Goal: Find specific page/section

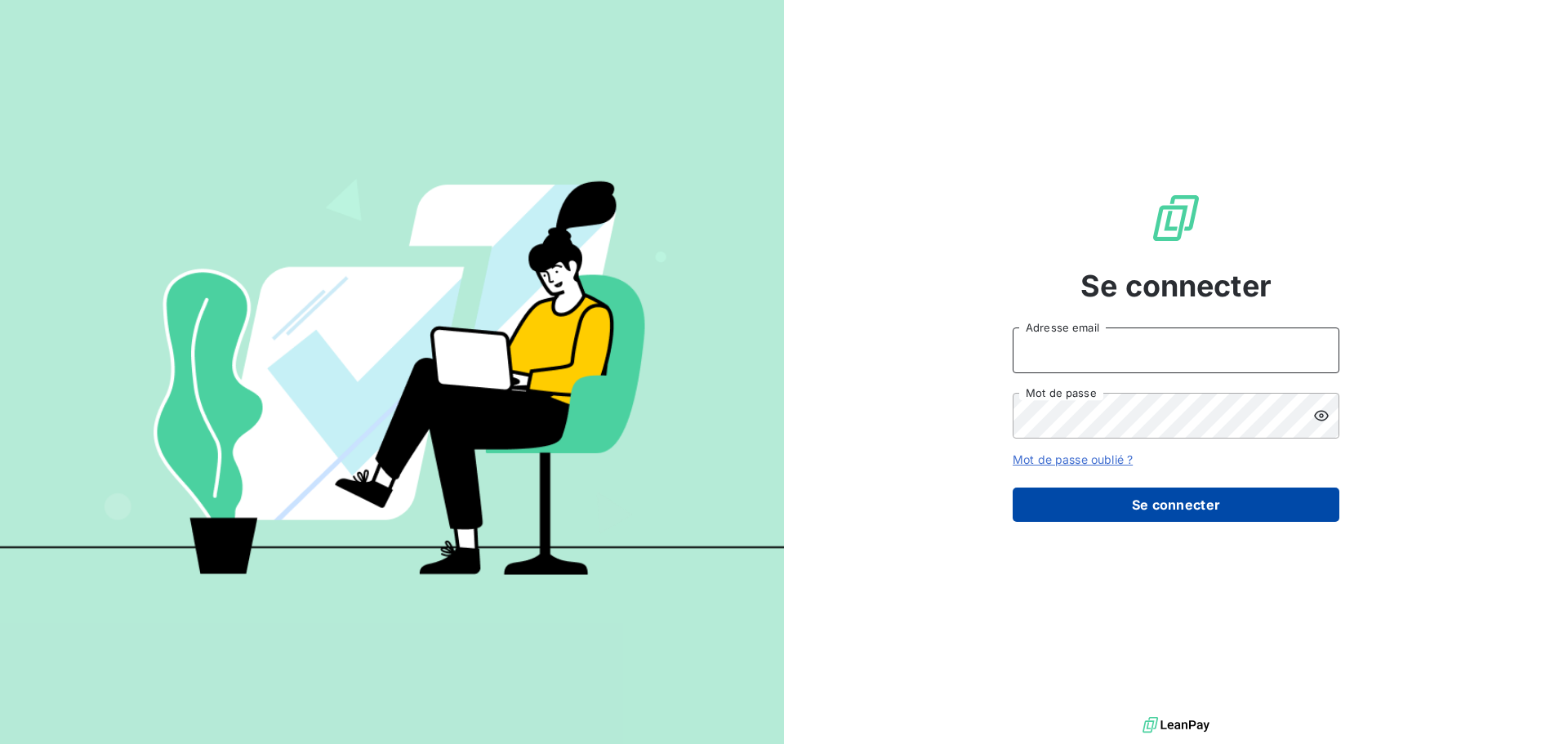
type input "[PERSON_NAME][EMAIL_ADDRESS][DOMAIN_NAME]"
click at [1159, 500] on button "Se connecter" at bounding box center [1175, 504] width 327 height 35
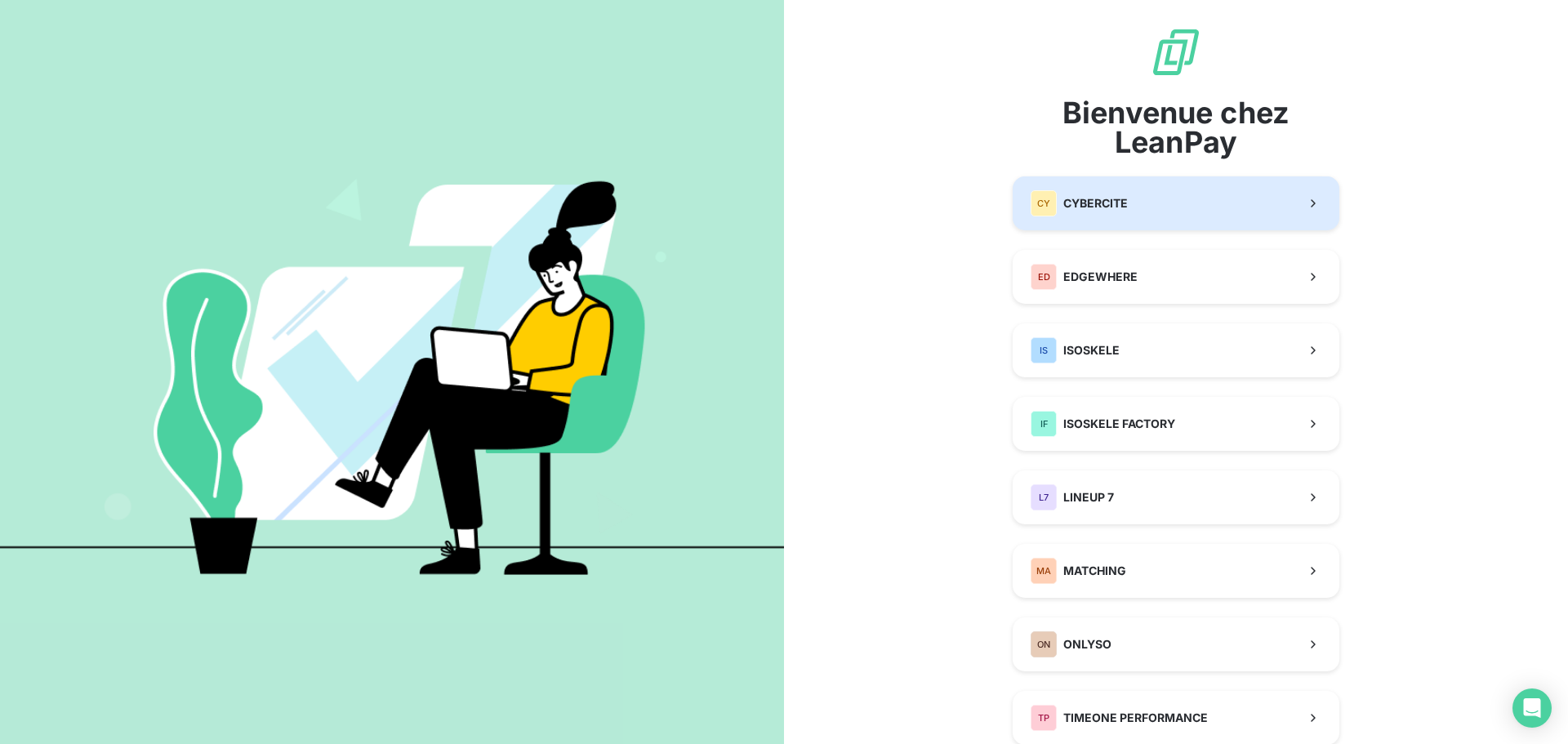
click at [1091, 219] on button "CY CYBERCITE" at bounding box center [1175, 203] width 327 height 54
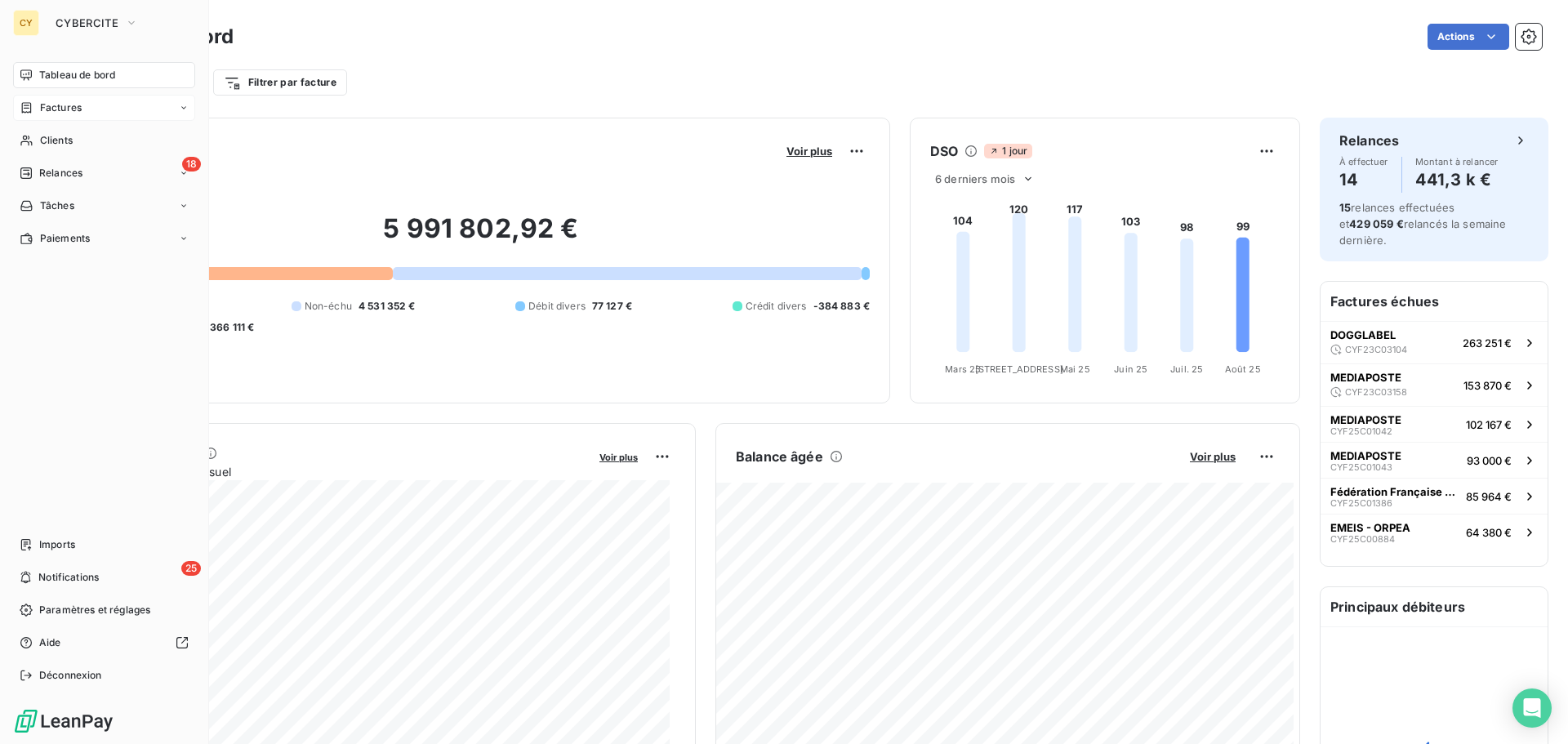
click at [67, 102] on span "Factures" at bounding box center [61, 107] width 42 height 15
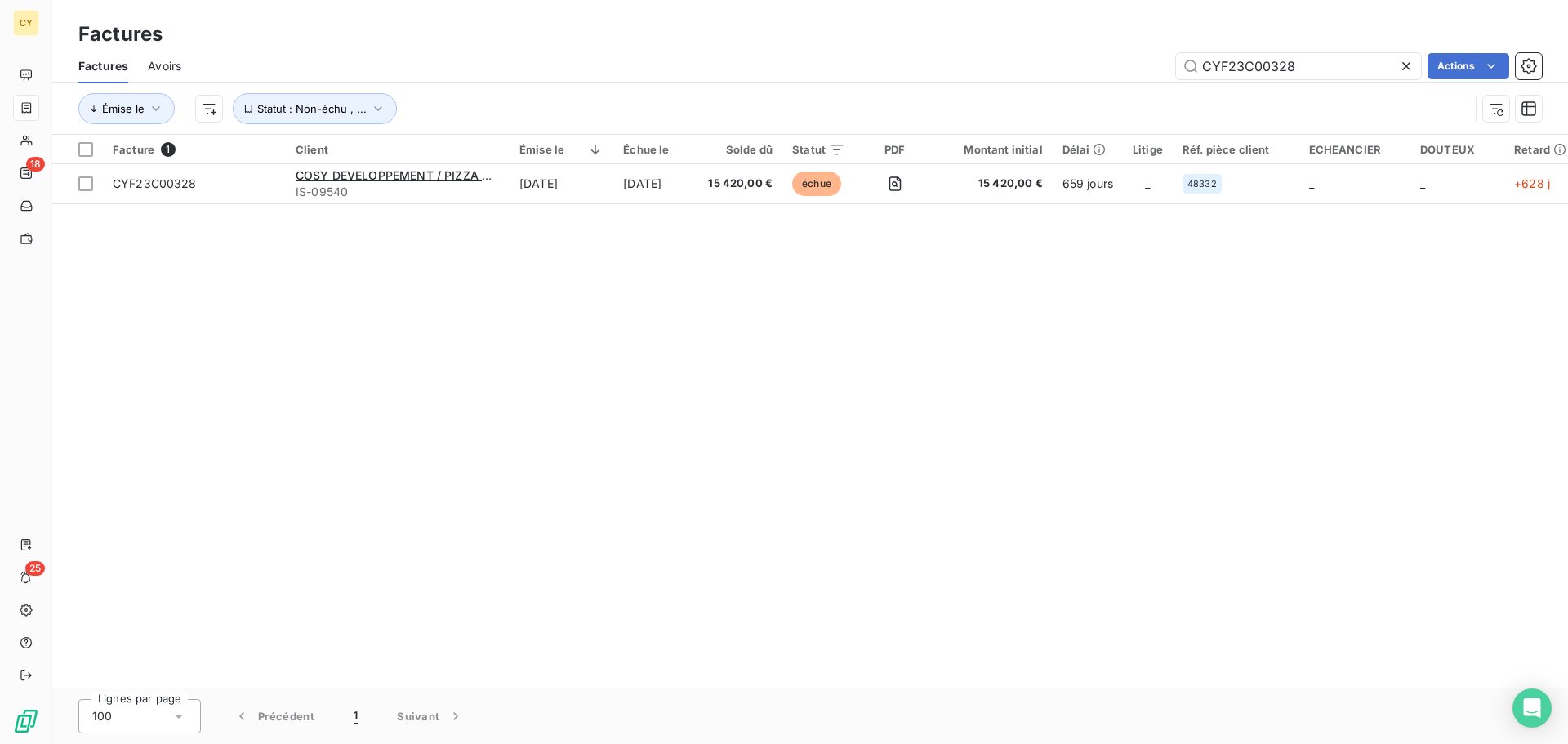
type input "CYF23C00328"
